Goal: Answer question/provide support: Share knowledge or assist other users

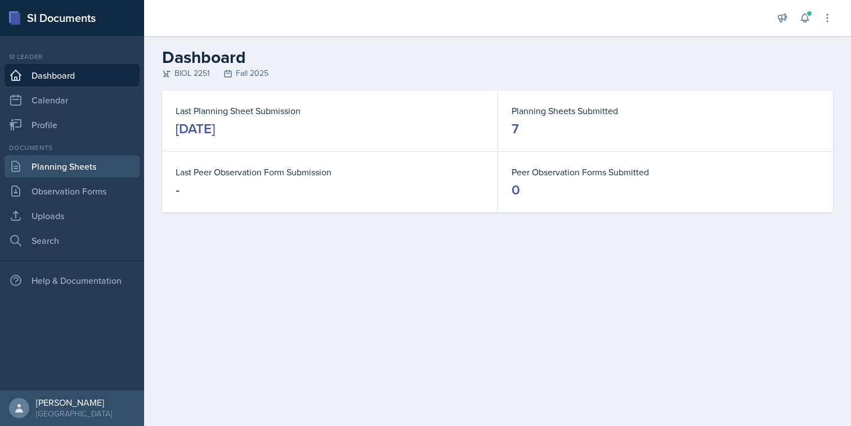
click at [61, 167] on link "Planning Sheets" at bounding box center [72, 166] width 135 height 23
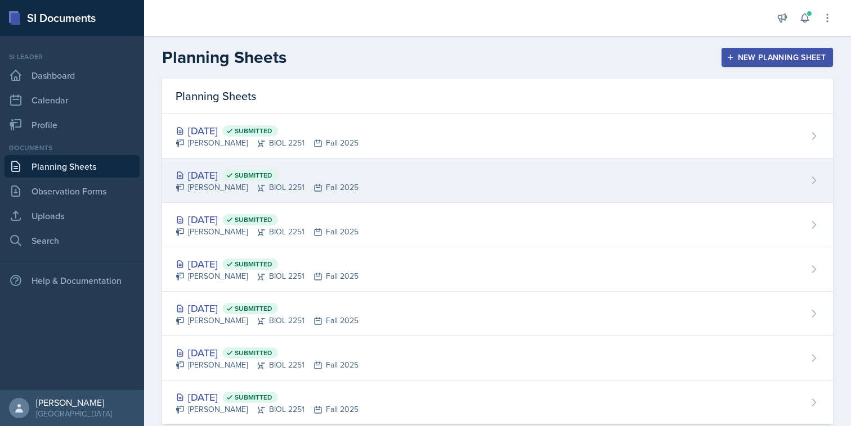
click at [269, 192] on div "[PERSON_NAME] BIOL 2251 Fall 2025" at bounding box center [267, 188] width 183 height 12
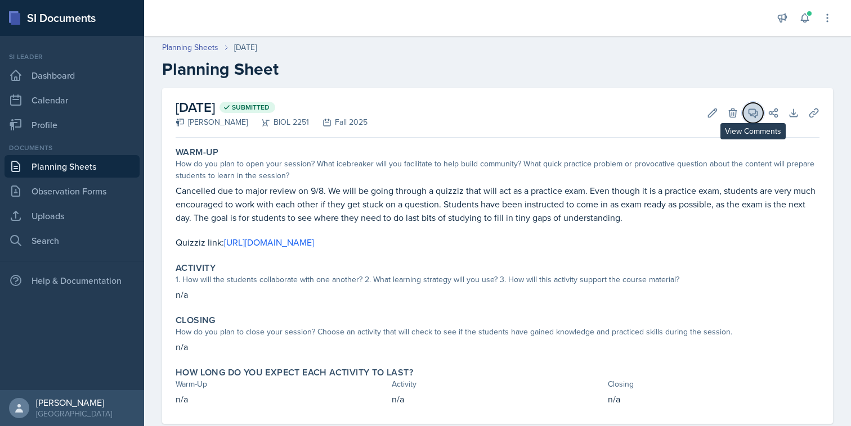
click at [744, 118] on button "View Comments" at bounding box center [753, 113] width 20 height 20
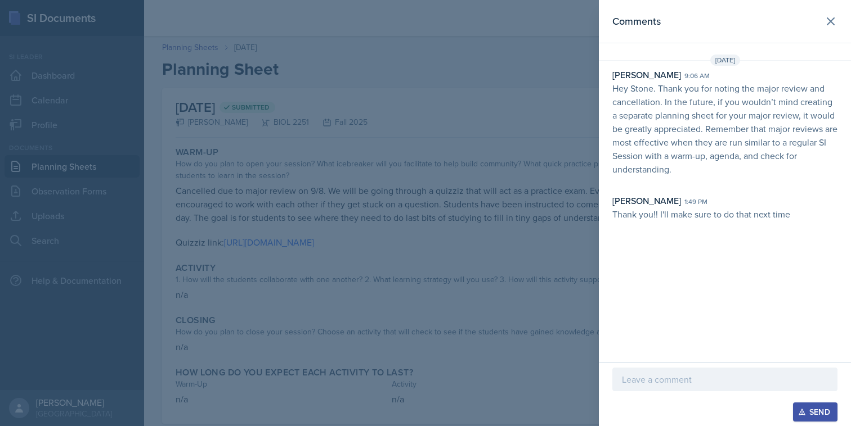
click at [527, 73] on div at bounding box center [425, 213] width 851 height 426
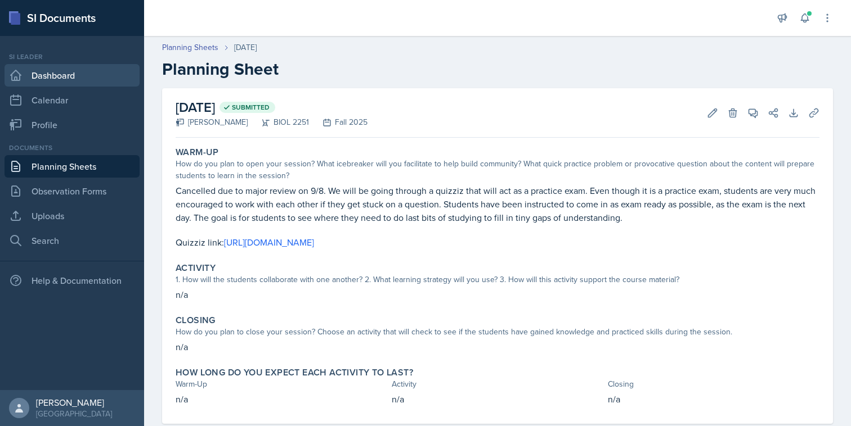
click at [52, 75] on link "Dashboard" at bounding box center [72, 75] width 135 height 23
